Goal: Transaction & Acquisition: Obtain resource

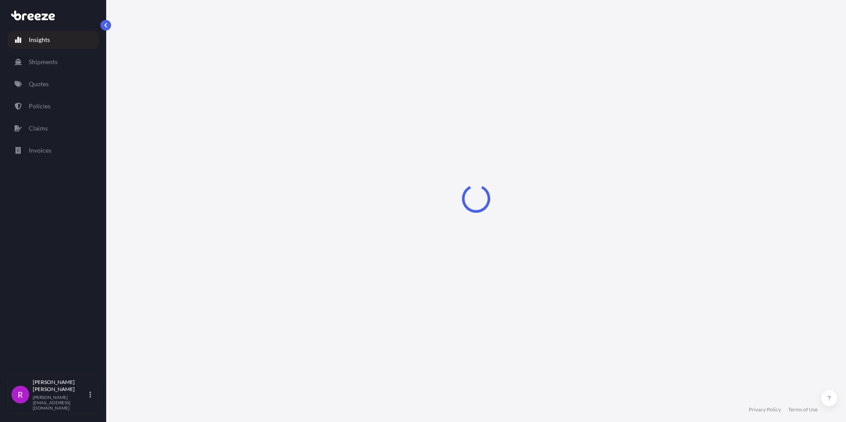
select select "2025"
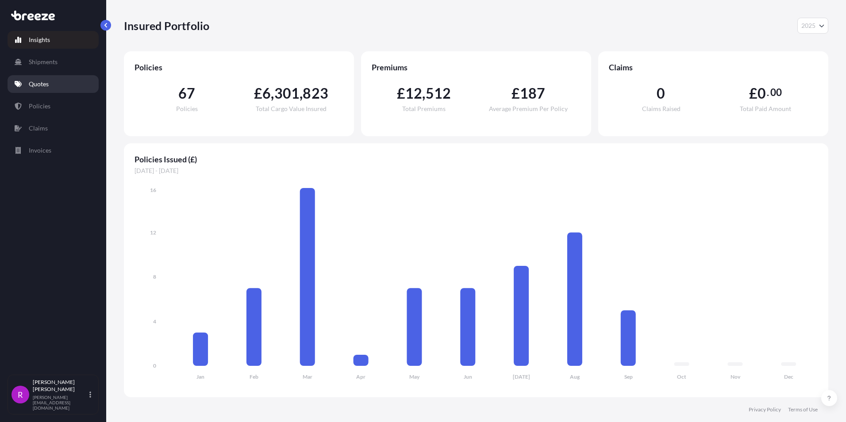
click at [57, 82] on link "Quotes" at bounding box center [53, 84] width 91 height 18
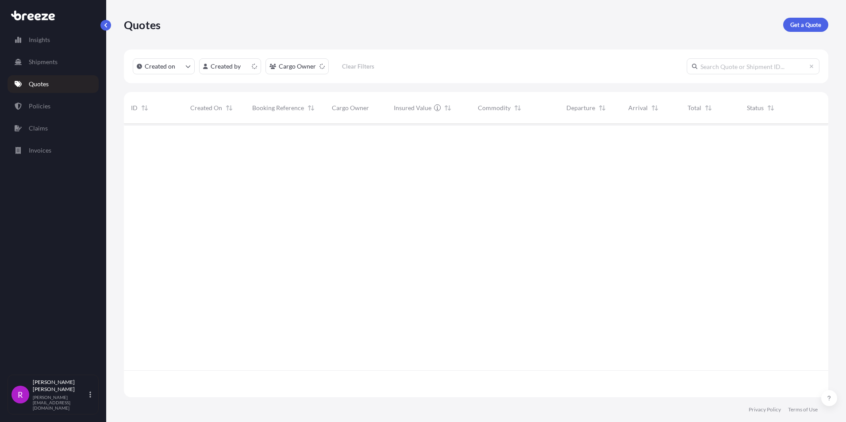
scroll to position [272, 697]
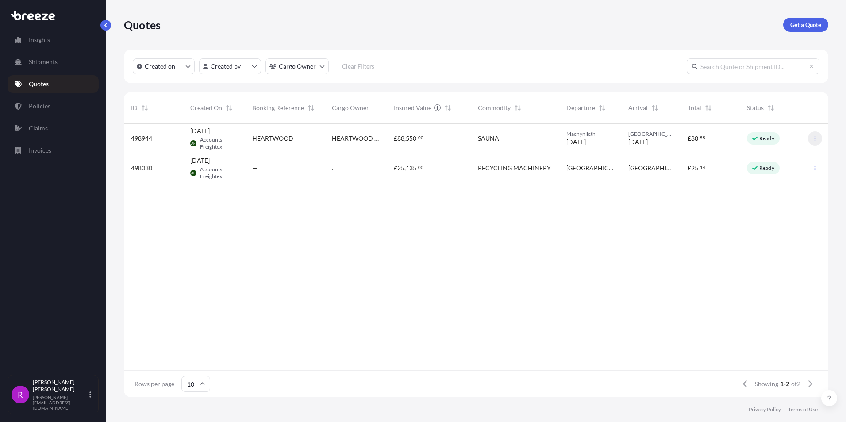
click at [816, 136] on icon "button" at bounding box center [814, 138] width 5 height 5
click at [770, 139] on p "Edit quote" at bounding box center [772, 140] width 28 height 9
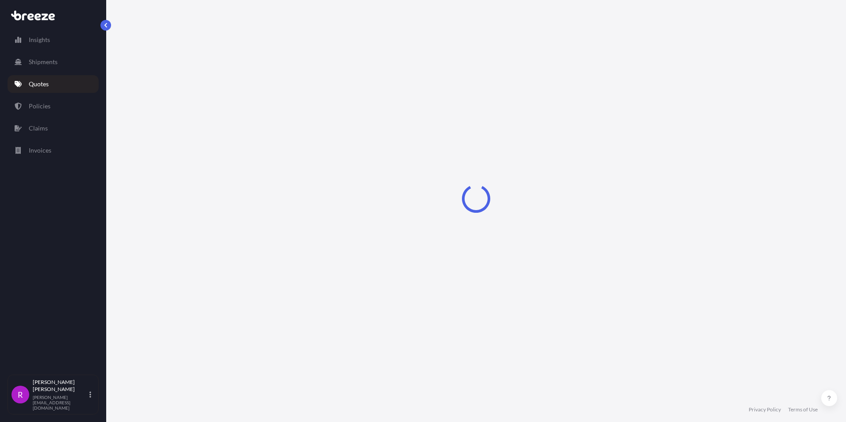
select select "Road"
select select "1"
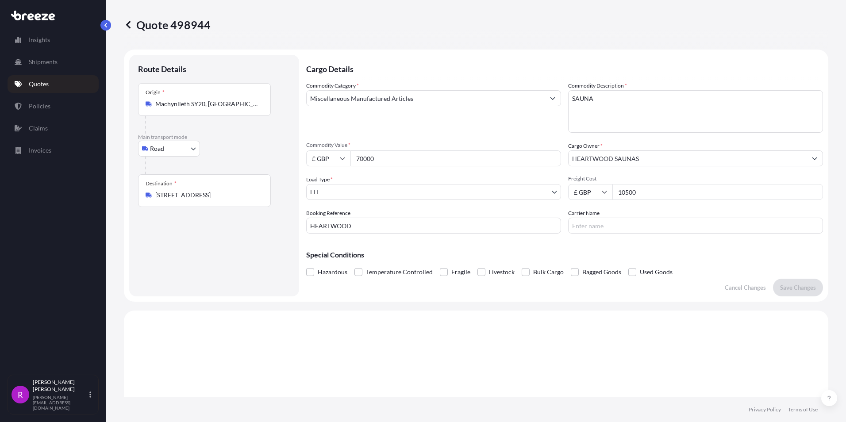
drag, startPoint x: 386, startPoint y: 158, endPoint x: 354, endPoint y: 242, distance: 89.7
click at [352, 155] on input "70000" at bounding box center [455, 158] width 211 height 16
type input "57850"
click at [355, 191] on body "Insights Shipments Quotes Policies Claims Invoices R [PERSON_NAME] [PERSON_NAME…" at bounding box center [423, 211] width 846 height 422
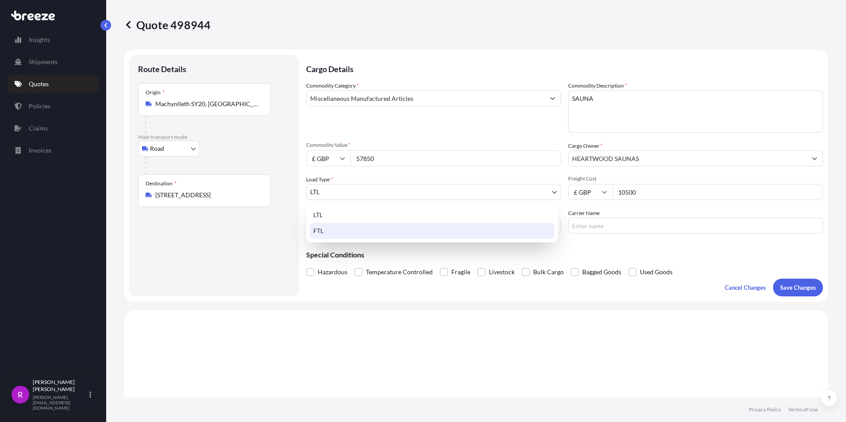
click at [322, 224] on div "FTL" at bounding box center [432, 231] width 245 height 16
select select "2"
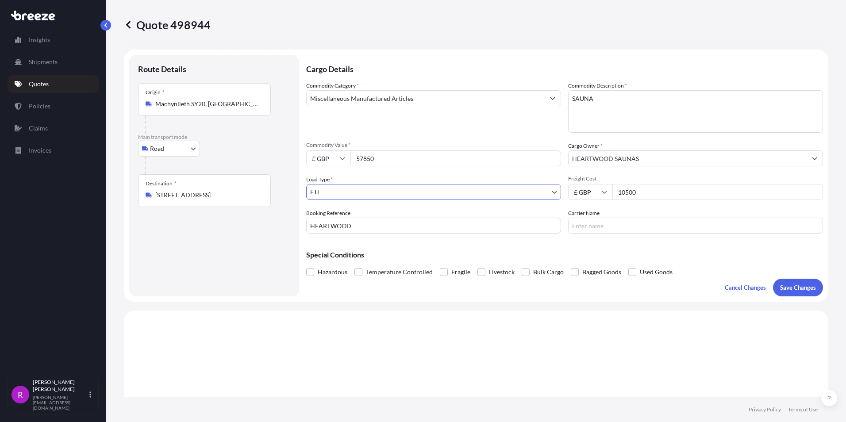
click at [666, 194] on input "10500" at bounding box center [717, 192] width 211 height 16
click at [579, 226] on input "Carrier Name" at bounding box center [695, 226] width 255 height 16
type input "TBC"
click at [780, 288] on p "Save Changes" at bounding box center [798, 287] width 36 height 9
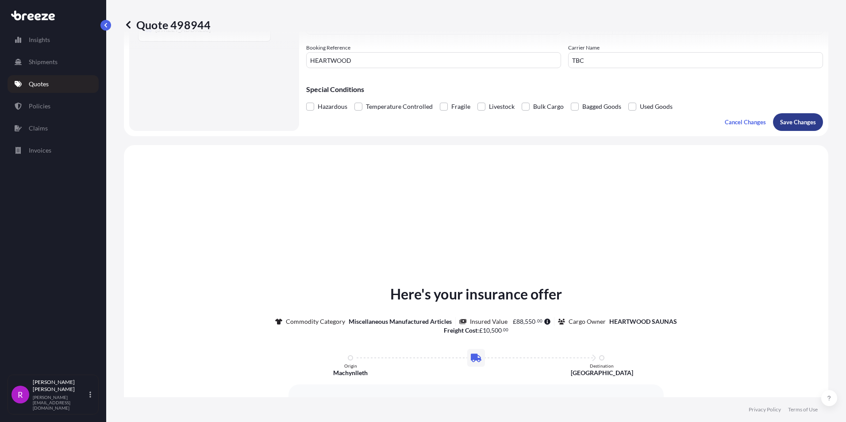
scroll to position [266, 0]
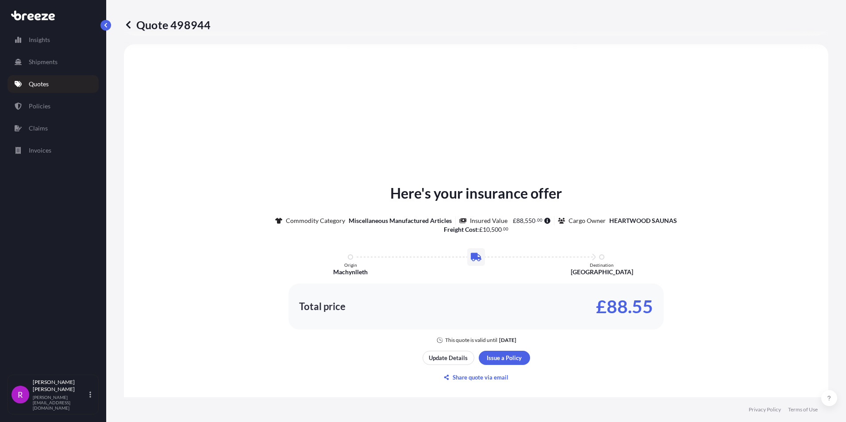
select select "Road"
select select "2"
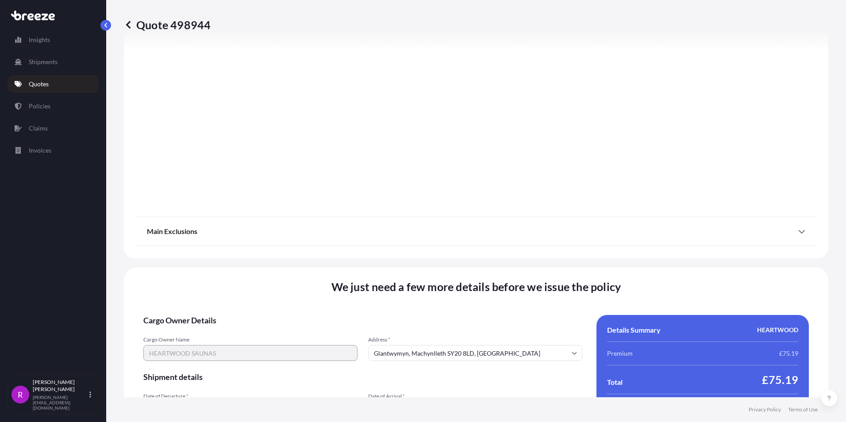
scroll to position [982, 0]
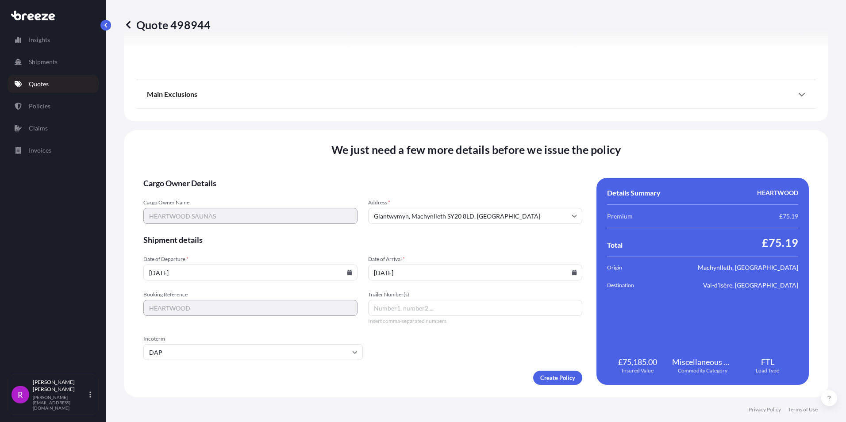
click at [348, 272] on icon at bounding box center [349, 272] width 5 height 5
click at [291, 192] on div "15 16 17 18 19 20 21" at bounding box center [250, 194] width 142 height 16
click at [289, 192] on div "15 16 17 18 19 20 21" at bounding box center [250, 194] width 142 height 16
click at [197, 275] on input "[DATE]" at bounding box center [250, 272] width 214 height 16
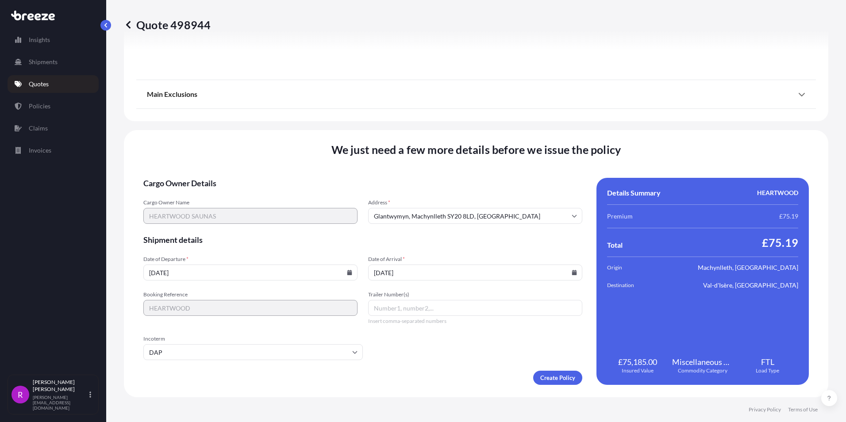
click at [347, 271] on icon at bounding box center [349, 272] width 5 height 5
click at [263, 189] on div "15 16 17 18 19 20 21" at bounding box center [250, 194] width 142 height 16
click at [274, 190] on div "15 16 17 18 19 20 21" at bounding box center [250, 194] width 142 height 16
click at [446, 360] on form "Cargo Owner Details Cargo Owner Name HEARTWOOD SAUNAS Address * [GEOGRAPHIC_DAT…" at bounding box center [362, 281] width 439 height 207
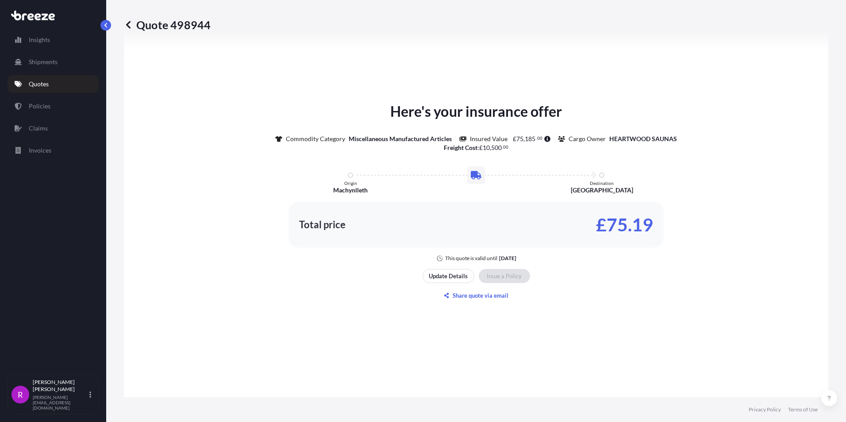
scroll to position [486, 0]
click at [456, 273] on p "Update Details" at bounding box center [448, 275] width 39 height 9
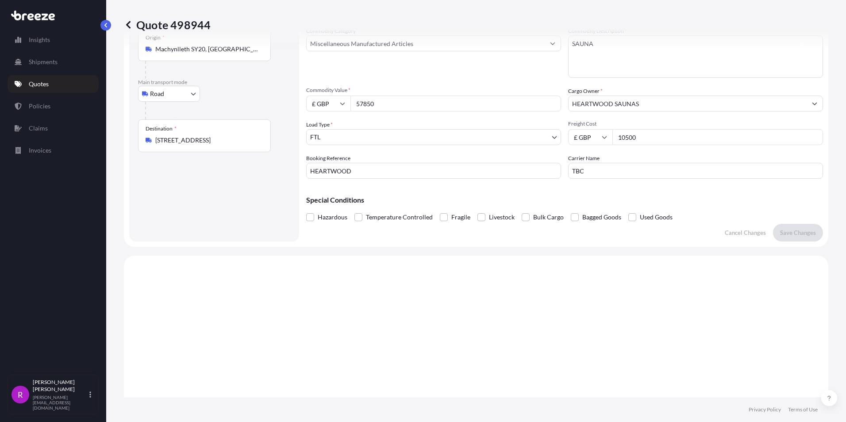
scroll to position [14, 0]
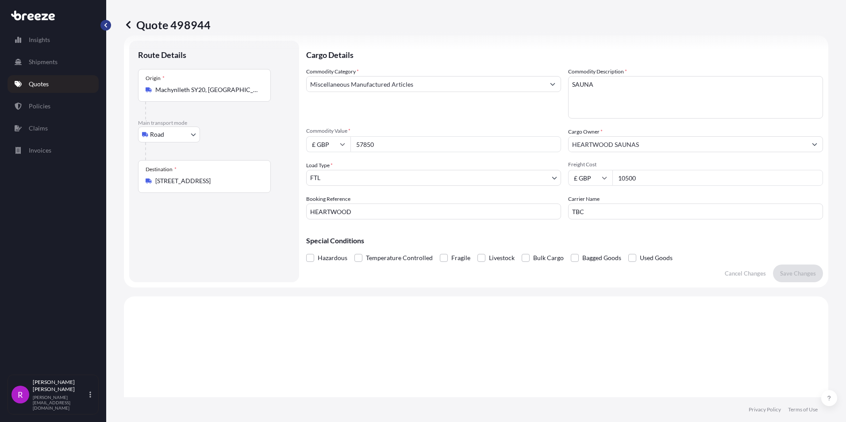
click at [110, 23] on button "button" at bounding box center [105, 25] width 11 height 11
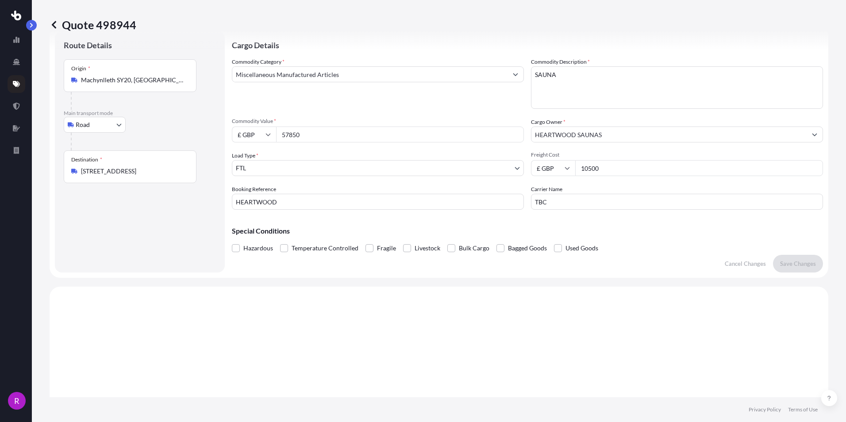
scroll to position [0, 0]
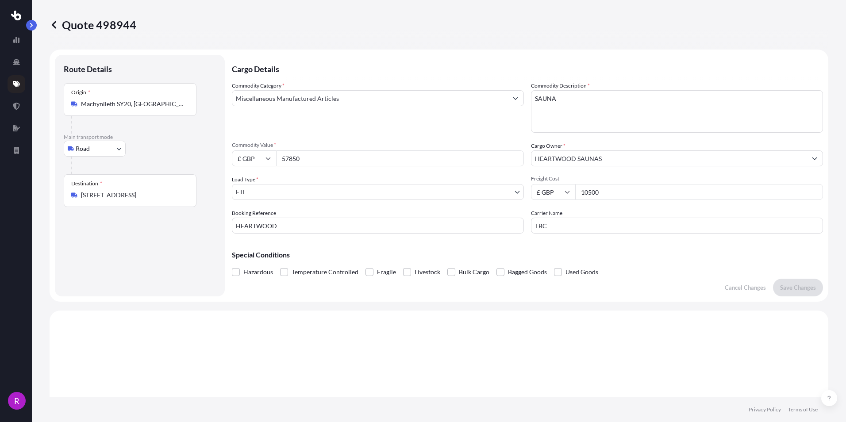
click at [54, 24] on icon at bounding box center [54, 24] width 9 height 9
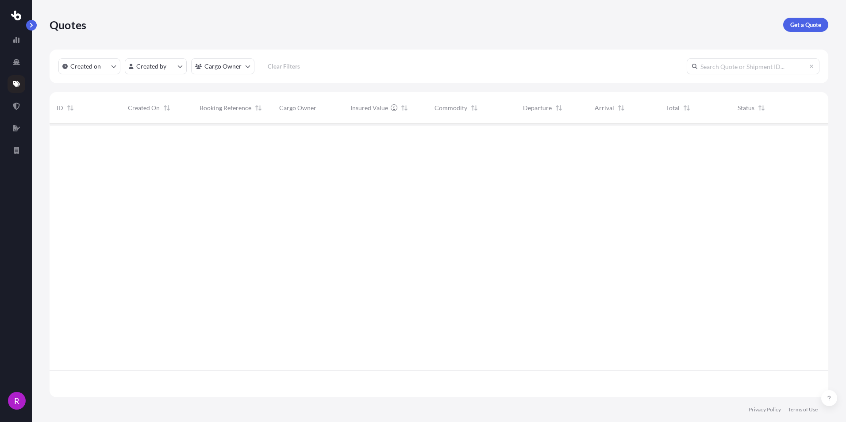
scroll to position [272, 772]
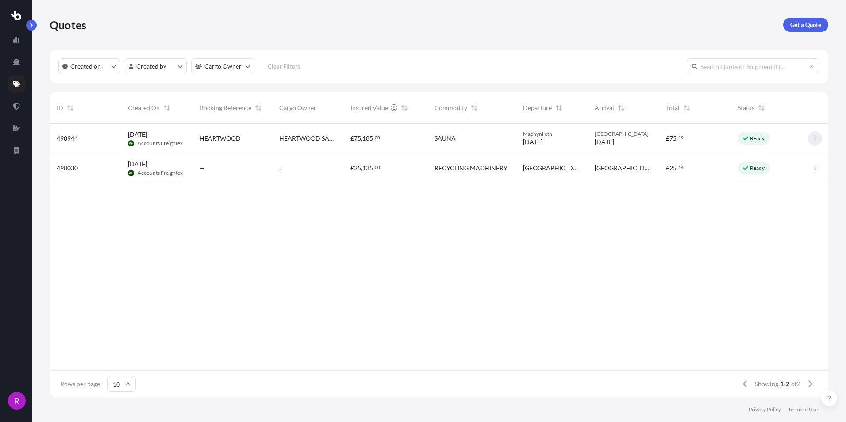
click at [815, 138] on icon "button" at bounding box center [814, 138] width 5 height 5
click at [12, 109] on link at bounding box center [17, 106] width 18 height 18
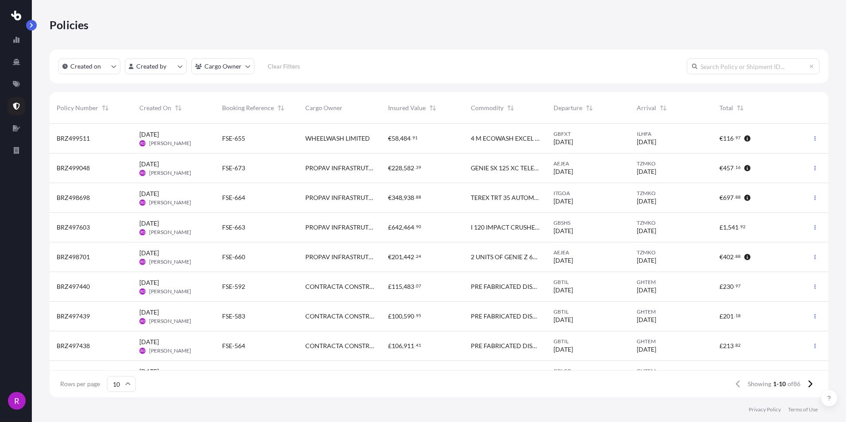
scroll to position [272, 772]
click at [16, 87] on icon at bounding box center [16, 83] width 7 height 7
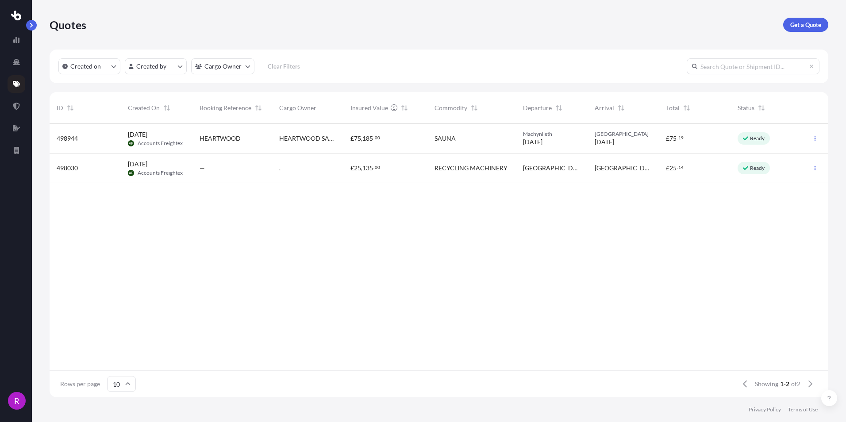
scroll to position [272, 772]
click at [758, 138] on p "Ready" at bounding box center [757, 138] width 15 height 7
select select "Road"
select select "2"
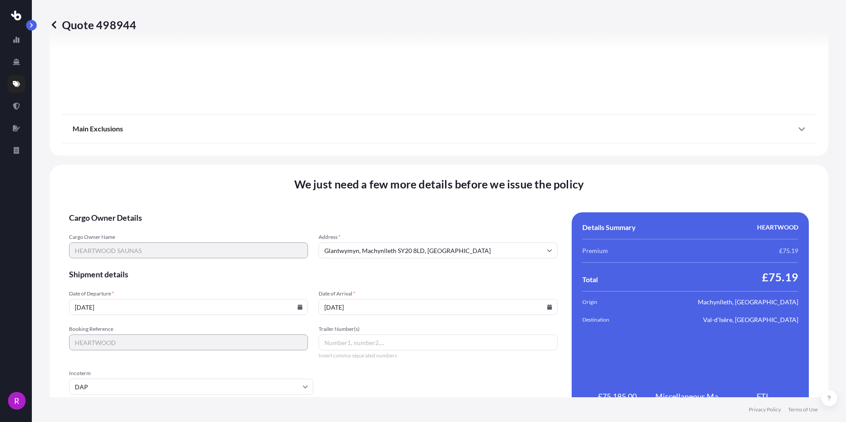
scroll to position [982, 0]
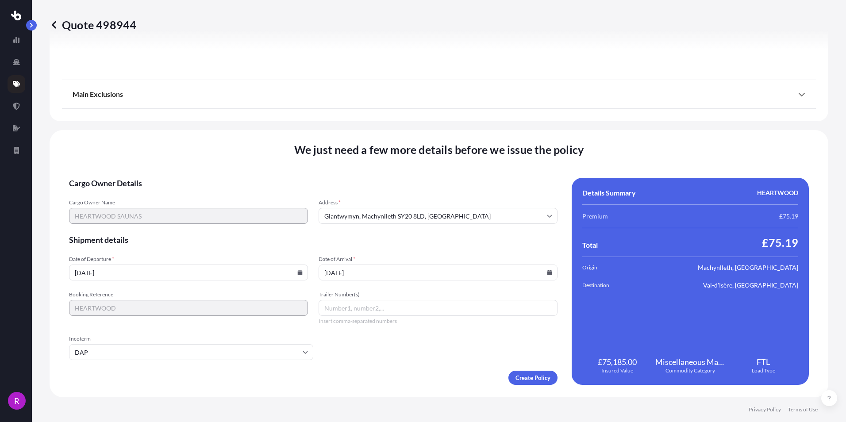
click at [90, 270] on input "[DATE]" at bounding box center [188, 272] width 239 height 16
click at [80, 271] on input "[DATE]" at bounding box center [188, 272] width 239 height 16
click at [300, 274] on icon at bounding box center [300, 272] width 5 height 5
click at [200, 191] on div "15 16 17 18 19 20 21" at bounding box center [188, 194] width 142 height 16
click at [81, 272] on input "[DATE]" at bounding box center [188, 272] width 239 height 16
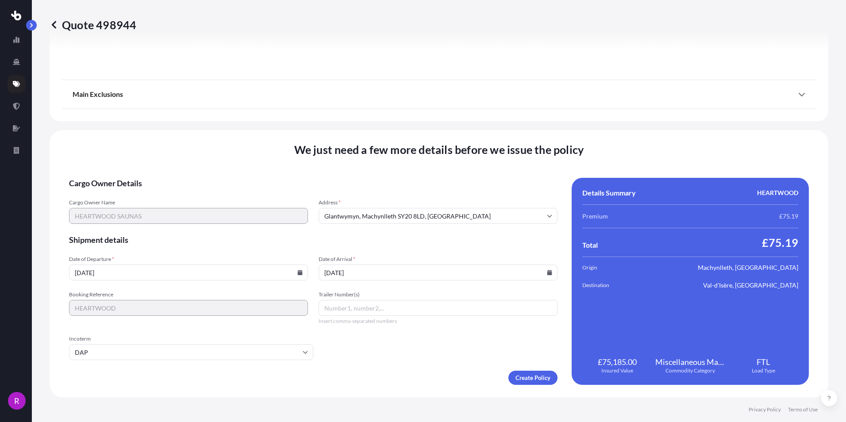
drag, startPoint x: 82, startPoint y: 273, endPoint x: 67, endPoint y: 271, distance: 15.7
click at [73, 272] on input "[DATE]" at bounding box center [188, 272] width 239 height 16
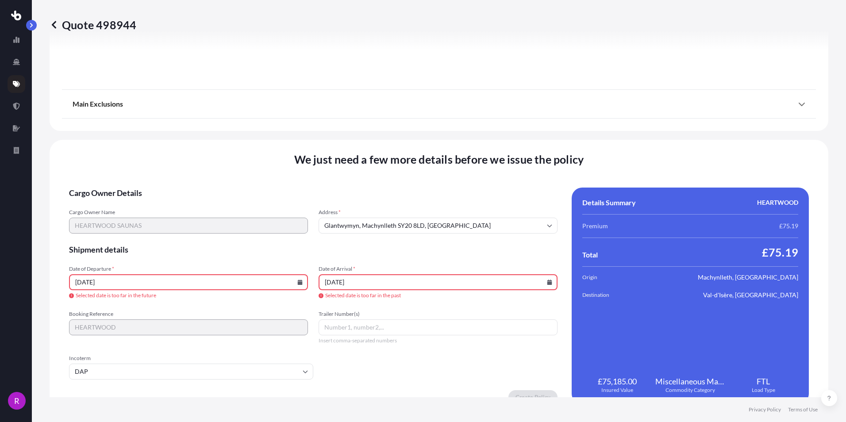
type input "[DATE]"
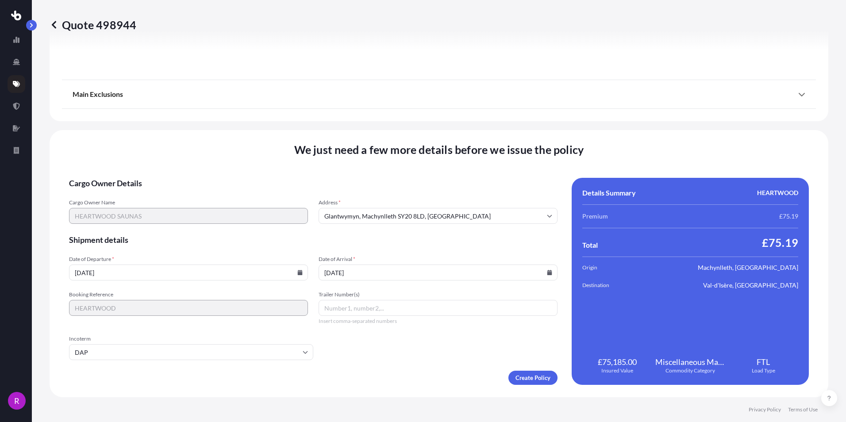
type input "[DATE]"
click at [79, 273] on input "[DATE]" at bounding box center [188, 272] width 239 height 16
click at [81, 272] on input "[DATE]" at bounding box center [188, 272] width 239 height 16
type input "[DATE]"
drag, startPoint x: 447, startPoint y: 333, endPoint x: 290, endPoint y: 289, distance: 162.6
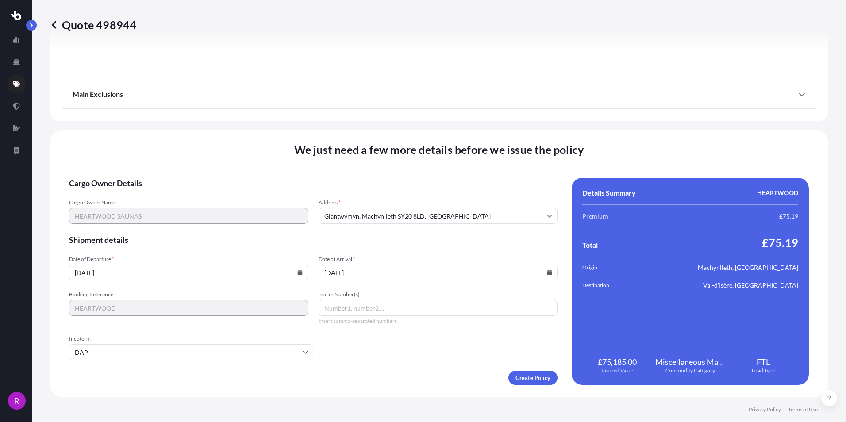
click at [433, 333] on form "Cargo Owner Details Cargo Owner Name HEARTWOOD SAUNAS Address * [GEOGRAPHIC_DAT…" at bounding box center [313, 281] width 488 height 207
click at [371, 311] on input "Trailer Number(s)" at bounding box center [437, 308] width 239 height 16
type input "TBC"
click at [439, 342] on form "Cargo Owner Details Cargo Owner Name HEARTWOOD SAUNAS Address * [GEOGRAPHIC_DAT…" at bounding box center [313, 281] width 488 height 207
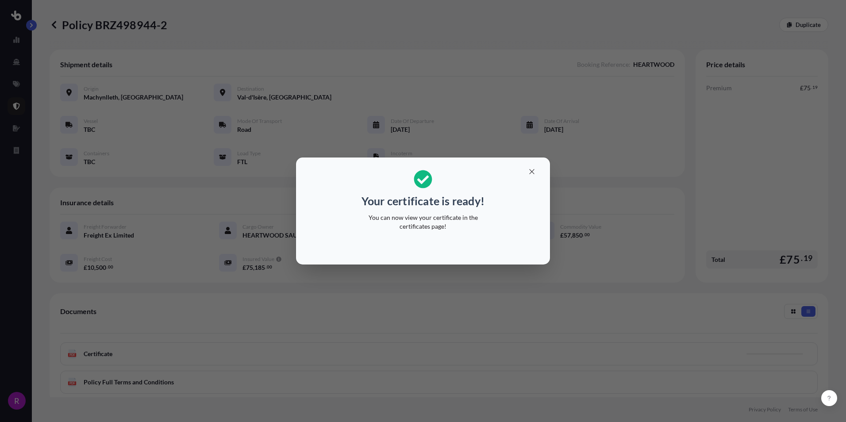
click at [653, 127] on div "Your certificate is ready! You can now view your certificate in the certificate…" at bounding box center [423, 211] width 846 height 422
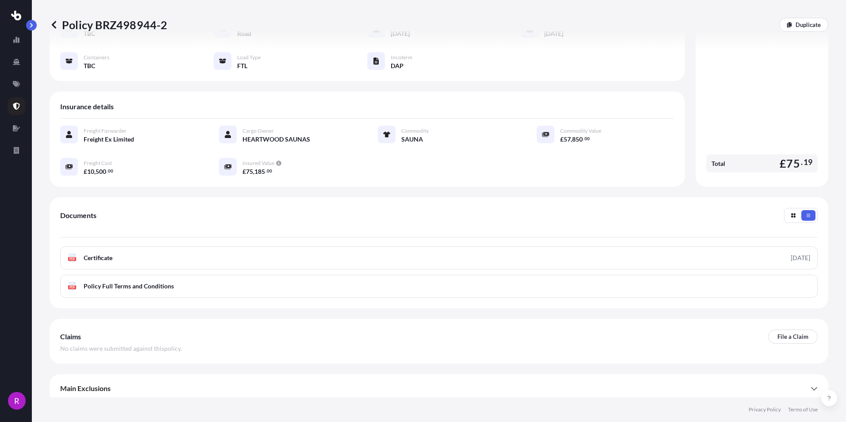
scroll to position [101, 0]
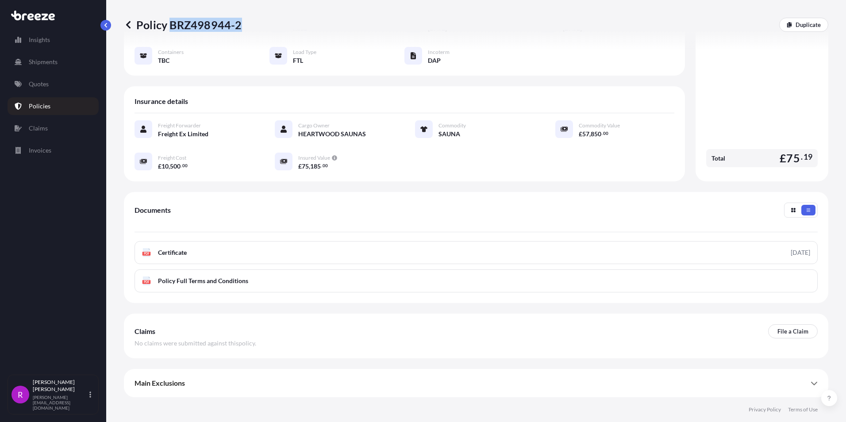
drag, startPoint x: 169, startPoint y: 25, endPoint x: 239, endPoint y: 23, distance: 69.9
click at [239, 23] on p "Policy BRZ498944-2" at bounding box center [183, 25] width 118 height 14
copy p "BRZ498944-2"
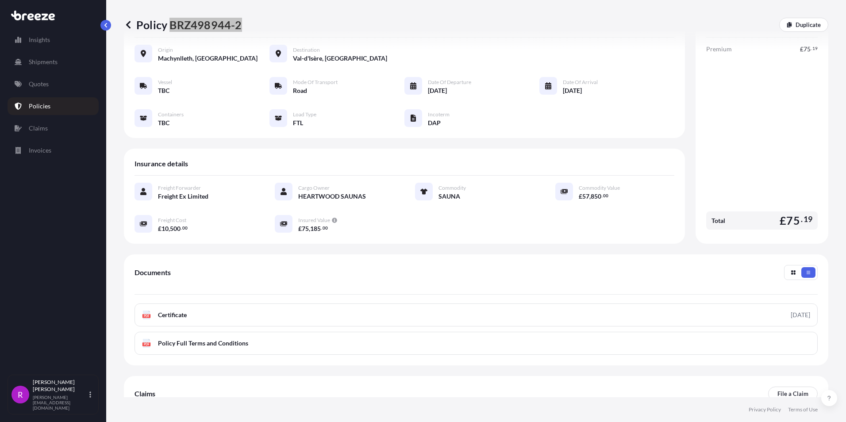
scroll to position [0, 0]
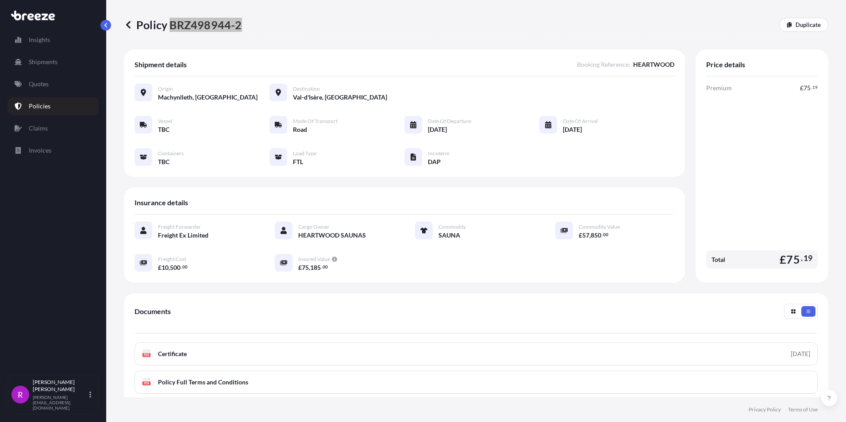
copy p "BRZ498944-2"
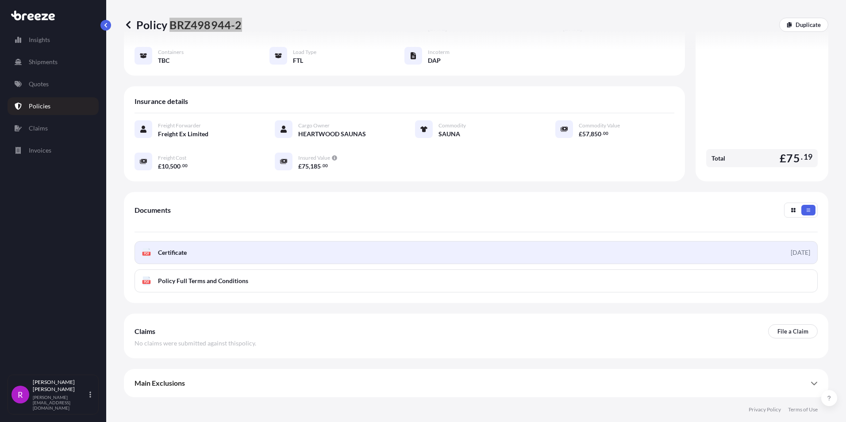
click at [211, 254] on link "PDF Certificate [DATE]" at bounding box center [475, 252] width 683 height 23
